Goal: Task Accomplishment & Management: Use online tool/utility

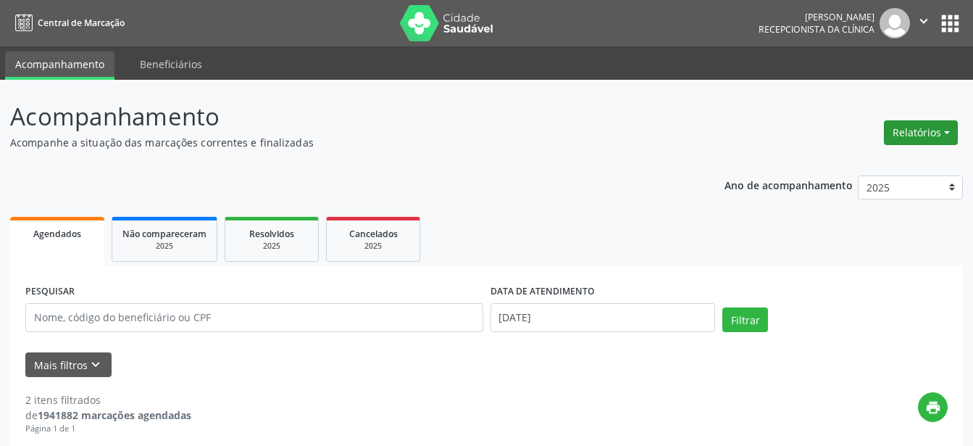
click at [944, 136] on button "Relatórios" at bounding box center [921, 132] width 74 height 25
click at [879, 168] on link "Agendamentos" at bounding box center [881, 164] width 156 height 20
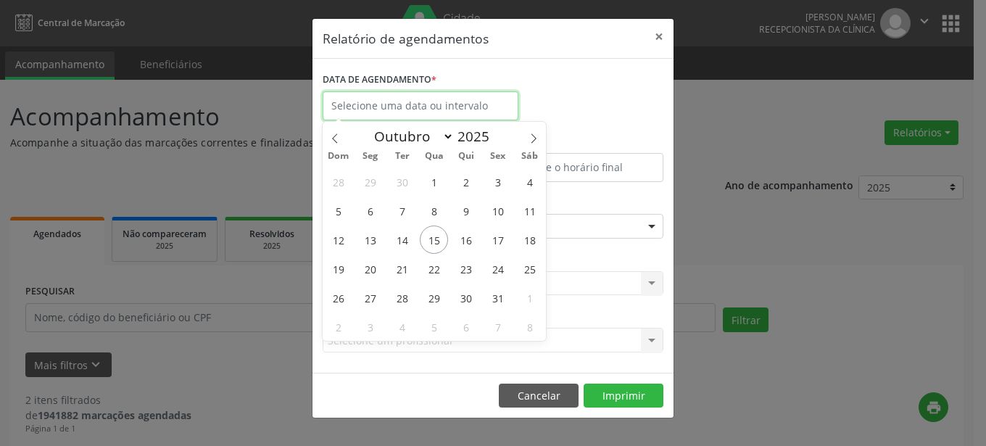
click at [420, 103] on input "text" at bounding box center [420, 105] width 196 height 29
click at [434, 236] on span "15" at bounding box center [434, 239] width 28 height 28
type input "[DATE]"
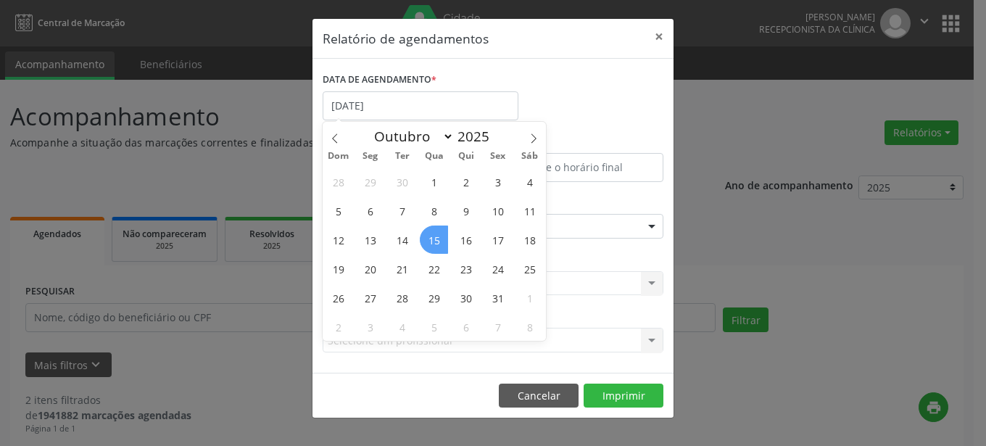
click at [434, 236] on span "15" at bounding box center [434, 239] width 28 height 28
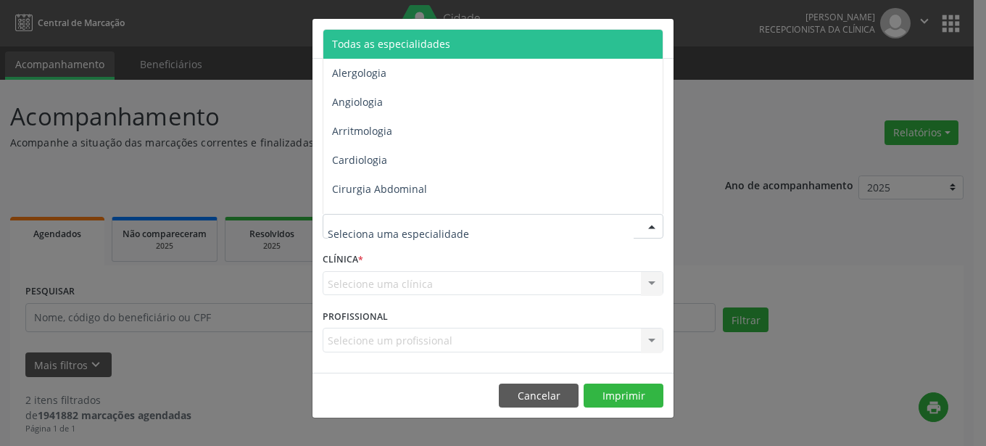
click at [651, 223] on div at bounding box center [652, 227] width 22 height 25
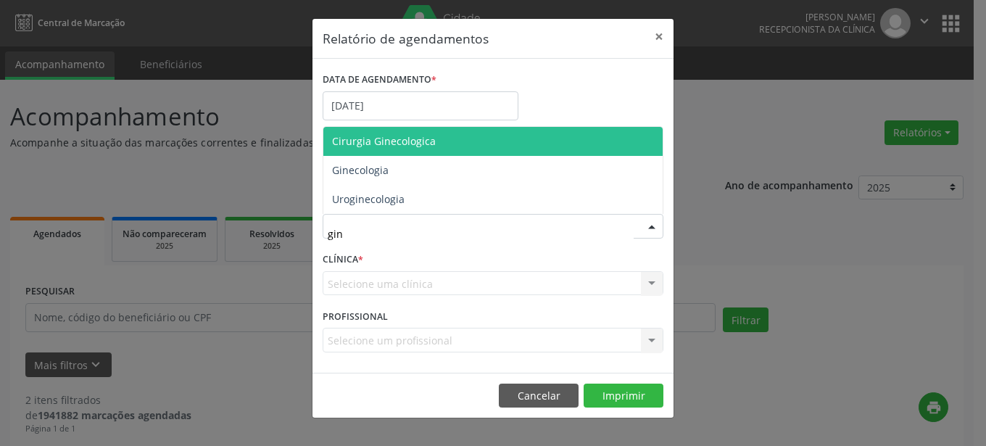
type input "gine"
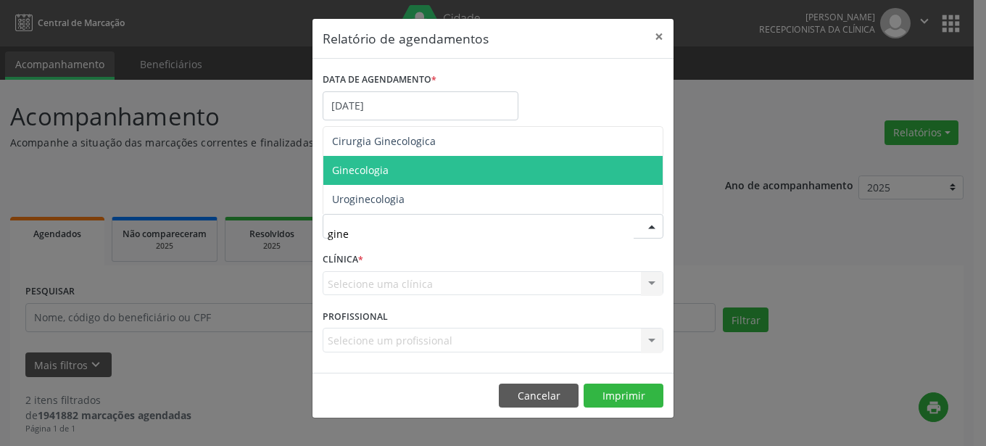
click at [338, 169] on span "Ginecologia" at bounding box center [360, 170] width 57 height 14
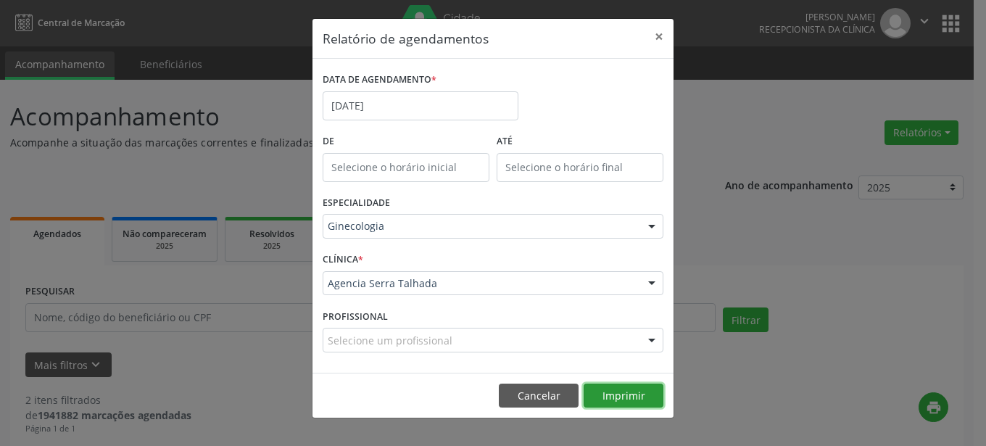
click at [645, 397] on button "Imprimir" at bounding box center [623, 395] width 80 height 25
click at [657, 37] on button "×" at bounding box center [658, 37] width 29 height 36
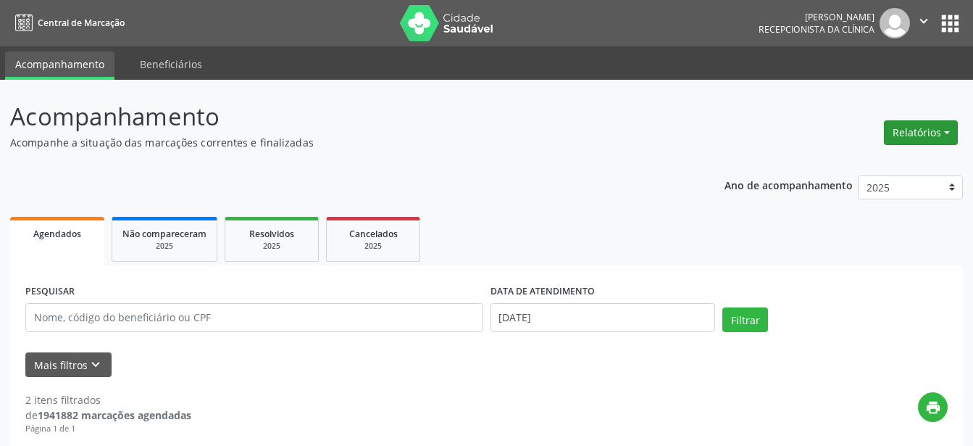
click at [949, 133] on button "Relatórios" at bounding box center [921, 132] width 74 height 25
click at [496, 137] on p "Acompanhe a situação das marcações correntes e finalizadas" at bounding box center [343, 142] width 667 height 15
click at [901, 131] on button "Relatórios" at bounding box center [921, 132] width 74 height 25
click at [878, 159] on link "Agendamentos" at bounding box center [881, 164] width 156 height 20
select select "9"
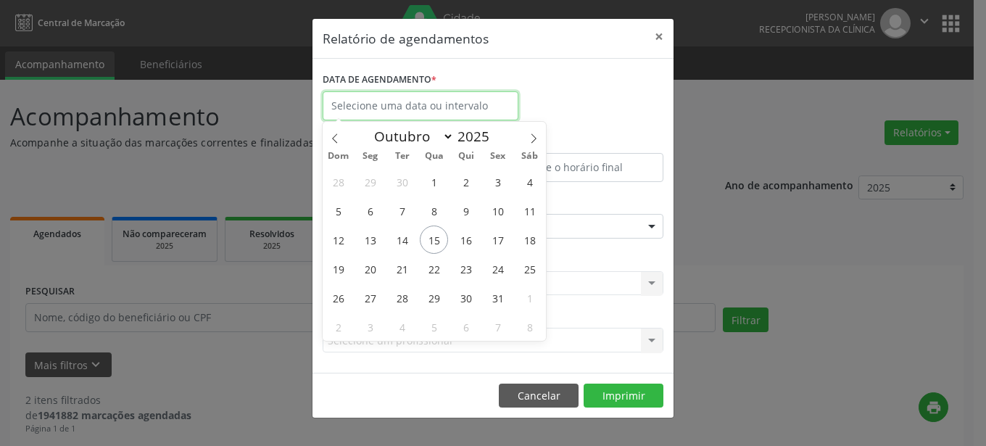
click at [462, 109] on input "text" at bounding box center [420, 105] width 196 height 29
click at [493, 241] on span "17" at bounding box center [497, 239] width 28 height 28
type input "[DATE]"
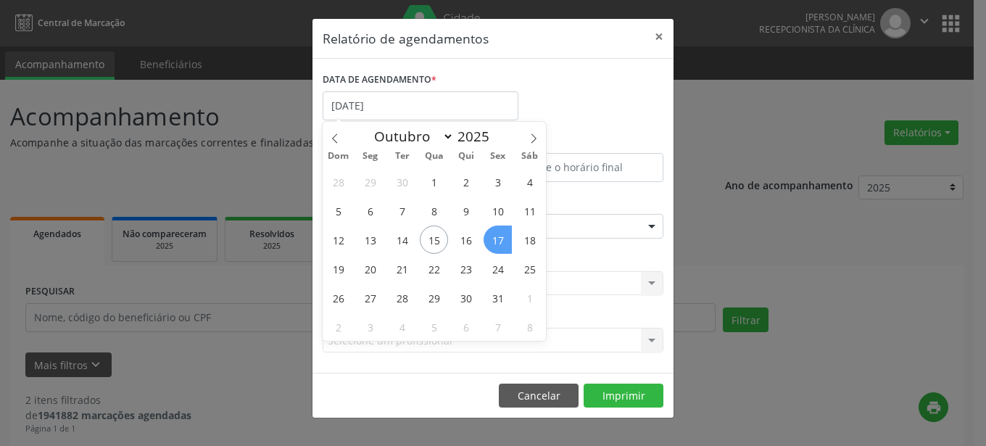
click at [493, 241] on span "17" at bounding box center [497, 239] width 28 height 28
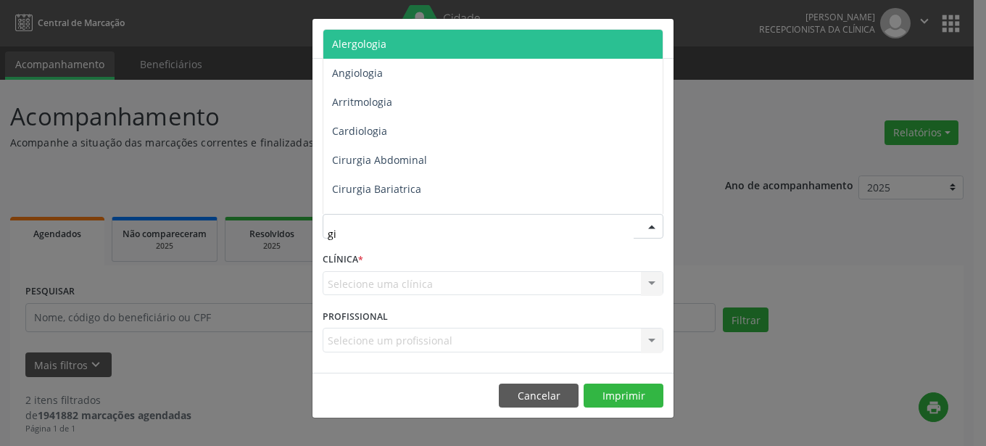
type input "gin"
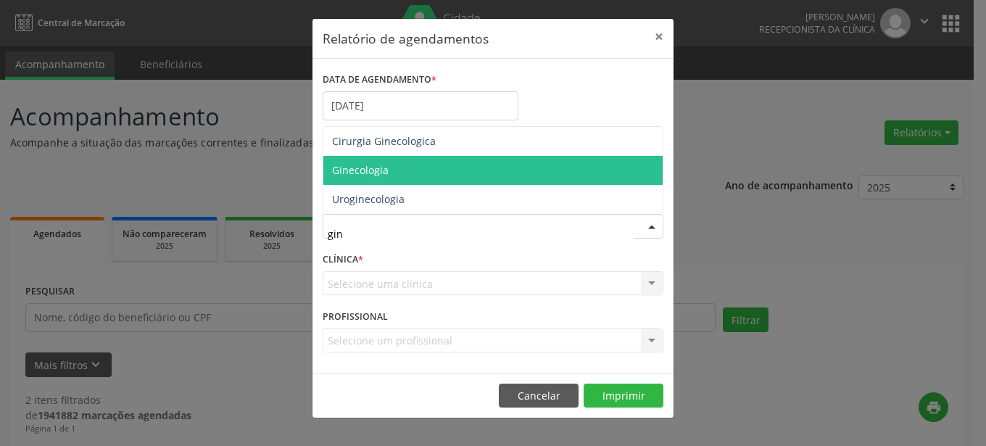
click at [357, 172] on span "Ginecologia" at bounding box center [360, 170] width 57 height 14
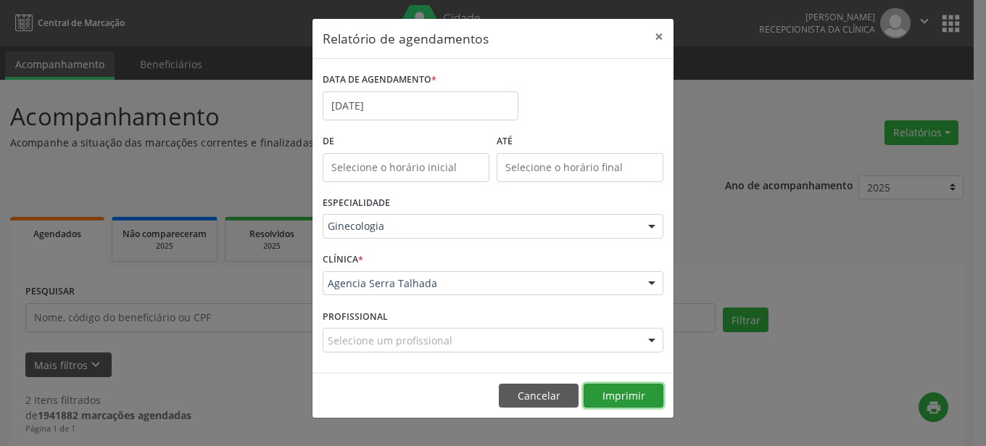
click at [633, 394] on button "Imprimir" at bounding box center [623, 395] width 80 height 25
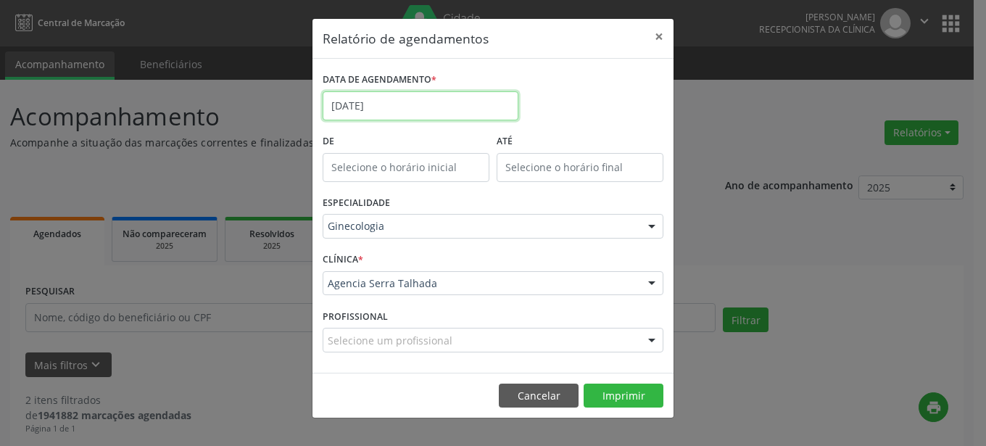
click at [440, 99] on input "[DATE]" at bounding box center [420, 105] width 196 height 29
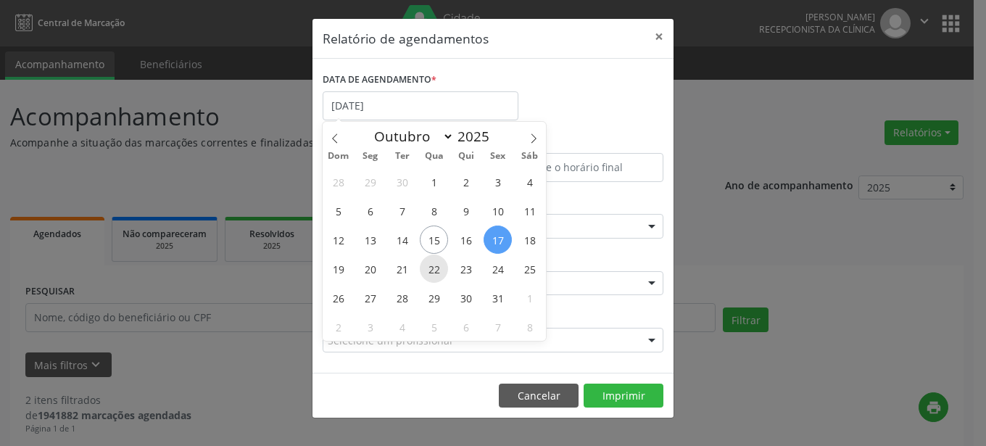
click at [430, 277] on span "22" at bounding box center [434, 268] width 28 height 28
type input "[DATE]"
click at [430, 277] on span "22" at bounding box center [434, 268] width 28 height 28
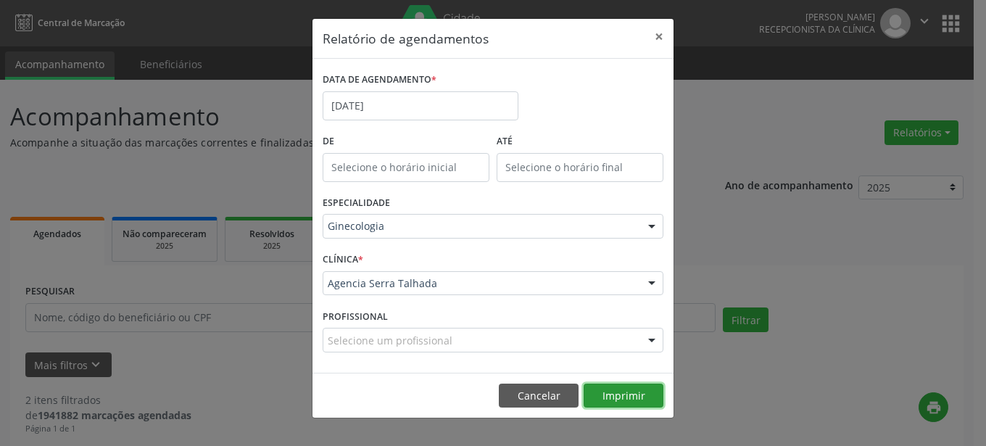
click at [616, 393] on button "Imprimir" at bounding box center [623, 395] width 80 height 25
click at [657, 38] on button "×" at bounding box center [658, 37] width 29 height 36
